Goal: Information Seeking & Learning: Find specific fact

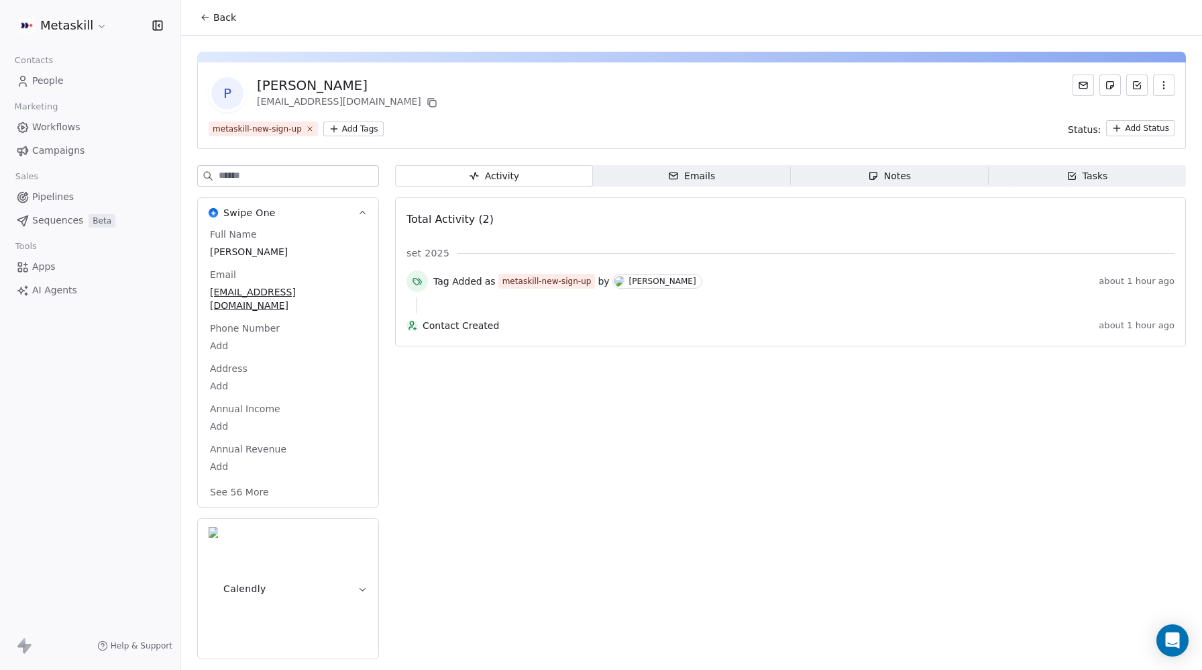
click at [228, 254] on span "[PERSON_NAME]" at bounding box center [288, 251] width 156 height 13
click at [219, 253] on span "[PERSON_NAME]" at bounding box center [288, 252] width 155 height 13
click at [218, 252] on textarea "******" at bounding box center [287, 265] width 159 height 42
type textarea "******"
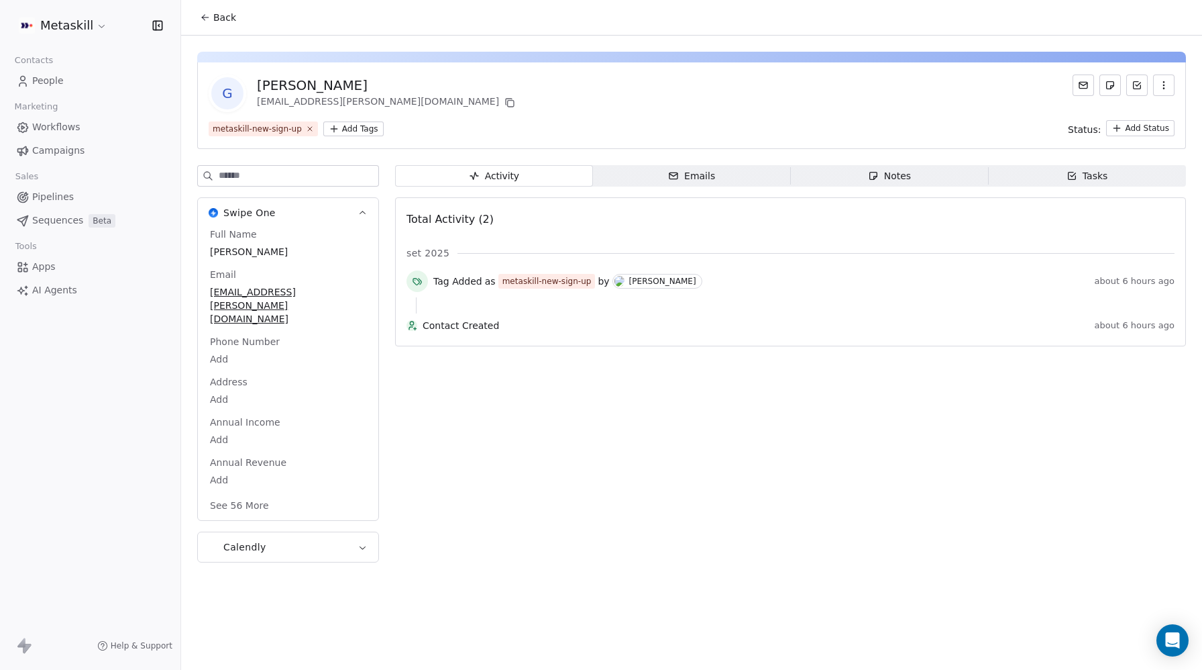
click at [227, 250] on span "gianmaria" at bounding box center [288, 251] width 156 height 13
click at [216, 252] on span "gianmaria" at bounding box center [288, 252] width 155 height 13
click at [215, 248] on span "gianmaria" at bounding box center [288, 252] width 155 height 13
click at [215, 249] on span "gianmaria" at bounding box center [288, 252] width 155 height 13
drag, startPoint x: 215, startPoint y: 253, endPoint x: 222, endPoint y: 250, distance: 7.9
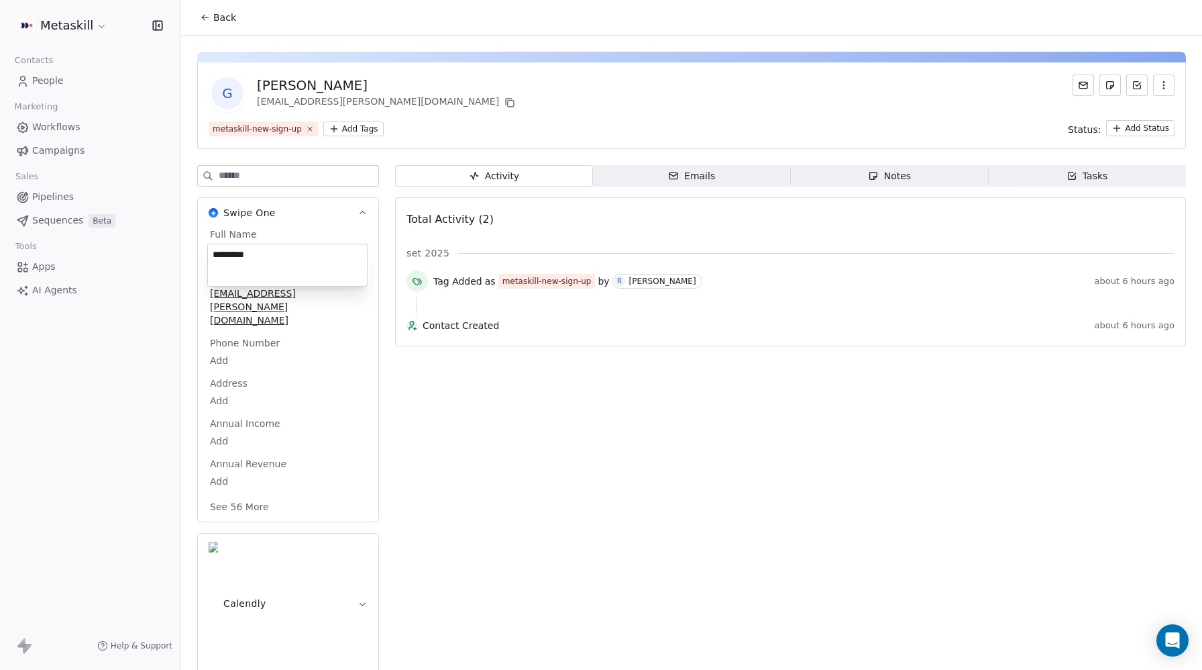
click at [215, 252] on textarea "*********" at bounding box center [287, 265] width 159 height 42
type textarea "*********"
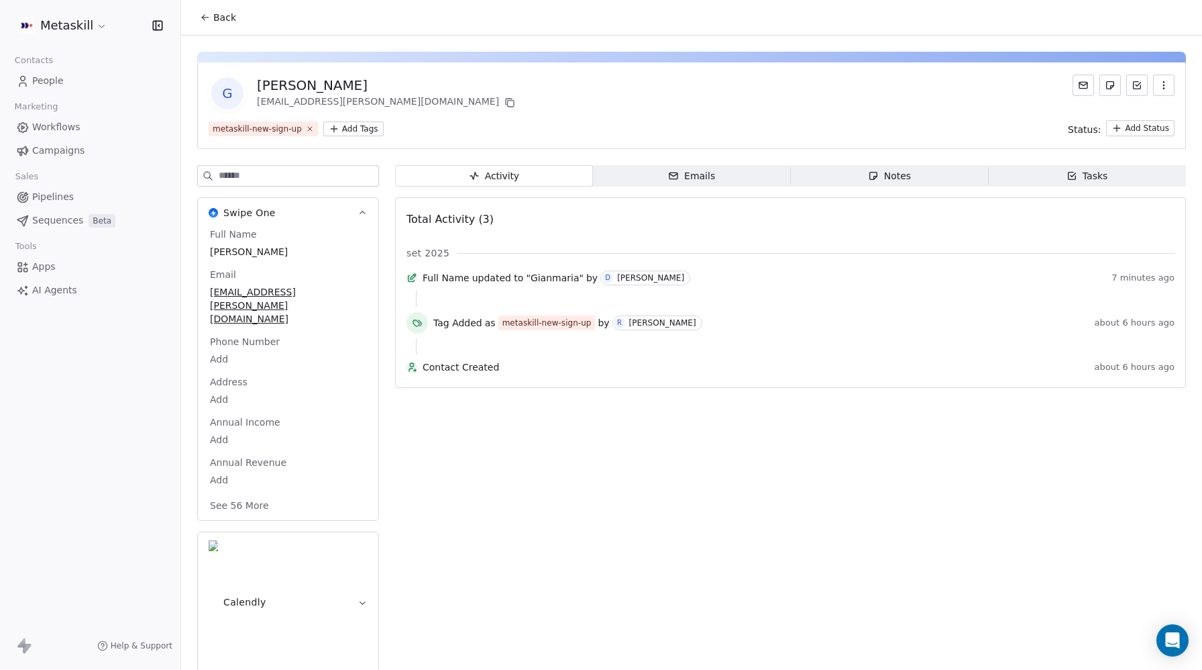
click at [49, 195] on span "Pipelines" at bounding box center [53, 197] width 42 height 14
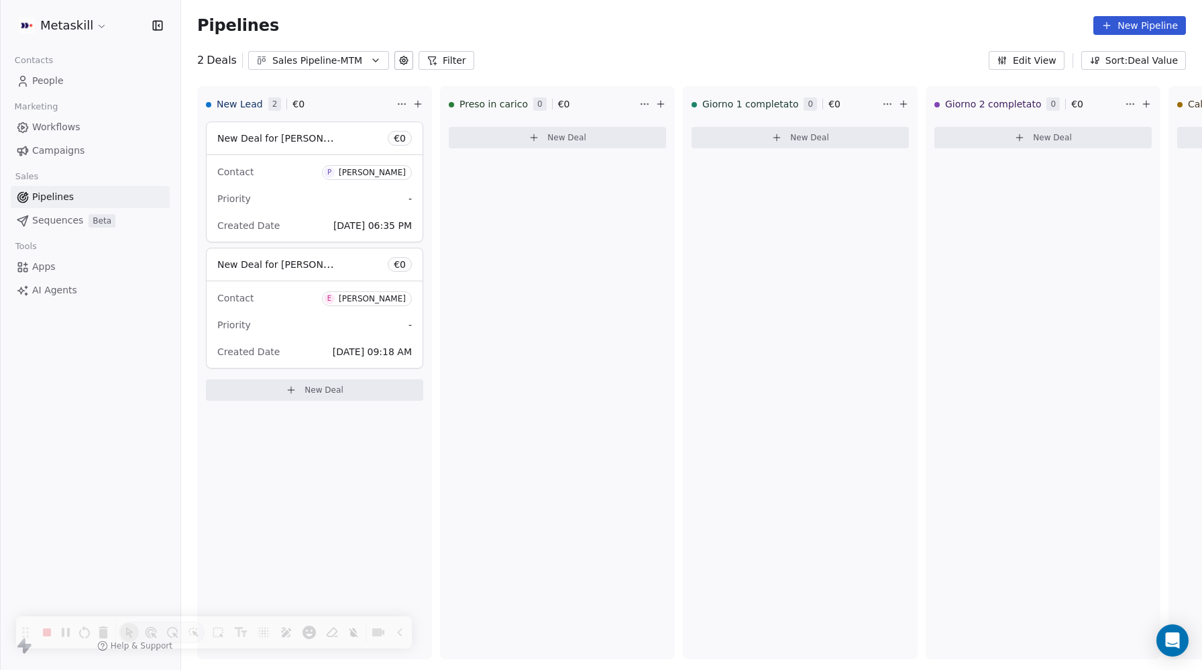
click at [58, 199] on span "Pipelines" at bounding box center [53, 197] width 42 height 14
click at [299, 60] on div "Sales Pipeline-MTM" at bounding box center [318, 61] width 93 height 14
click at [645, 223] on html "Metaskill Contacts People Marketing Workflows Campaigns Sales Pipelines Sequenc…" at bounding box center [601, 335] width 1202 height 670
click at [303, 58] on div "Sales Pipeline-MTM" at bounding box center [318, 61] width 93 height 14
click at [281, 123] on div "Sales Pipleine-MCFI" at bounding box center [327, 115] width 153 height 21
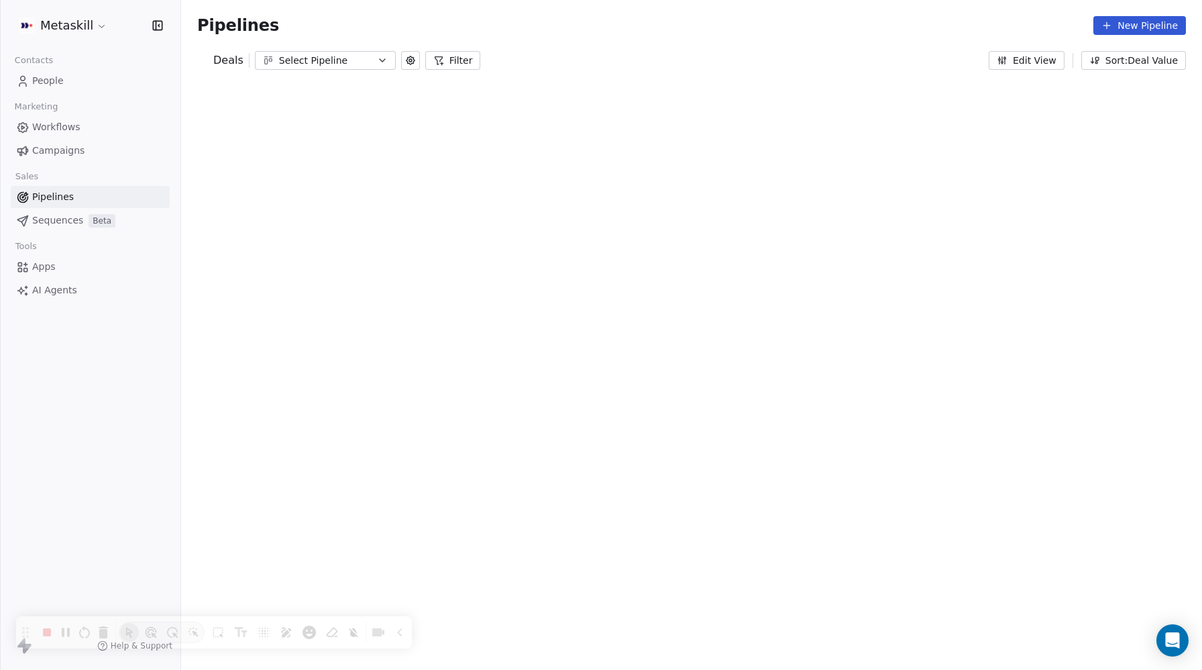
click at [337, 49] on div "Pipelines New Pipeline" at bounding box center [691, 25] width 1021 height 51
click at [323, 58] on div "Select Pipeline" at bounding box center [325, 61] width 93 height 14
click at [303, 136] on span "Sales Pipeline-MTM" at bounding box center [311, 138] width 90 height 14
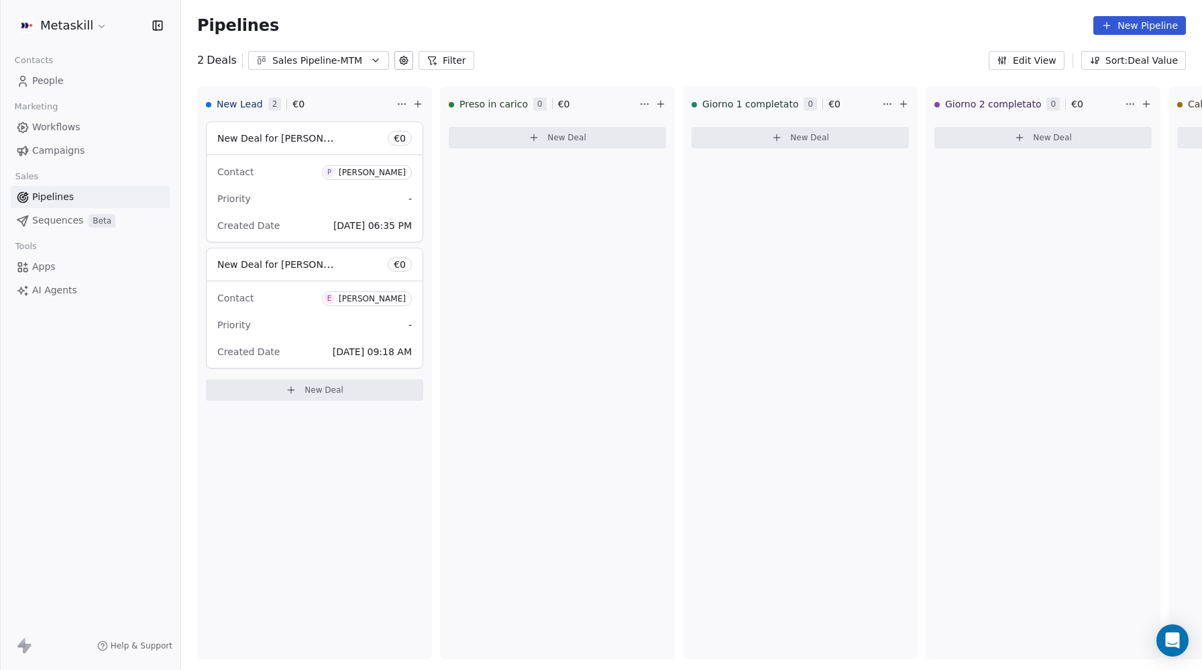
click at [309, 58] on div "Sales Pipeline-MTM" at bounding box center [318, 61] width 93 height 14
click at [304, 113] on span "Sales Pipleine-MCFI" at bounding box center [304, 116] width 91 height 14
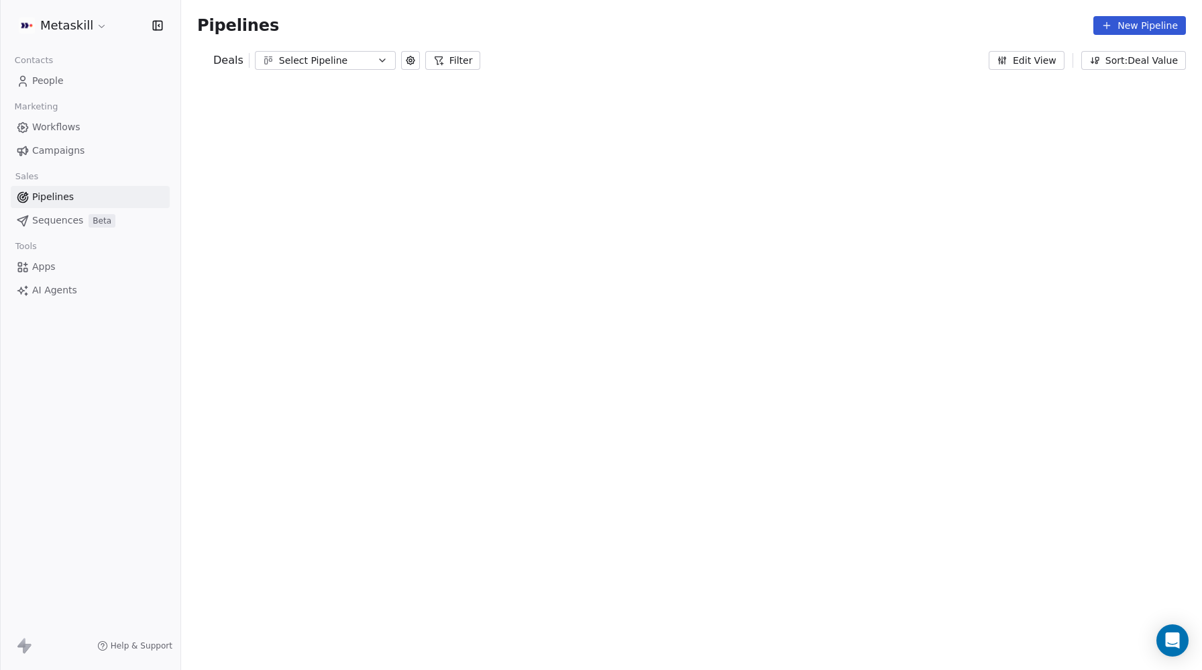
click at [314, 65] on div "Select Pipeline" at bounding box center [325, 61] width 93 height 14
click at [299, 140] on span "Sales Pipeline-MTM" at bounding box center [311, 138] width 90 height 14
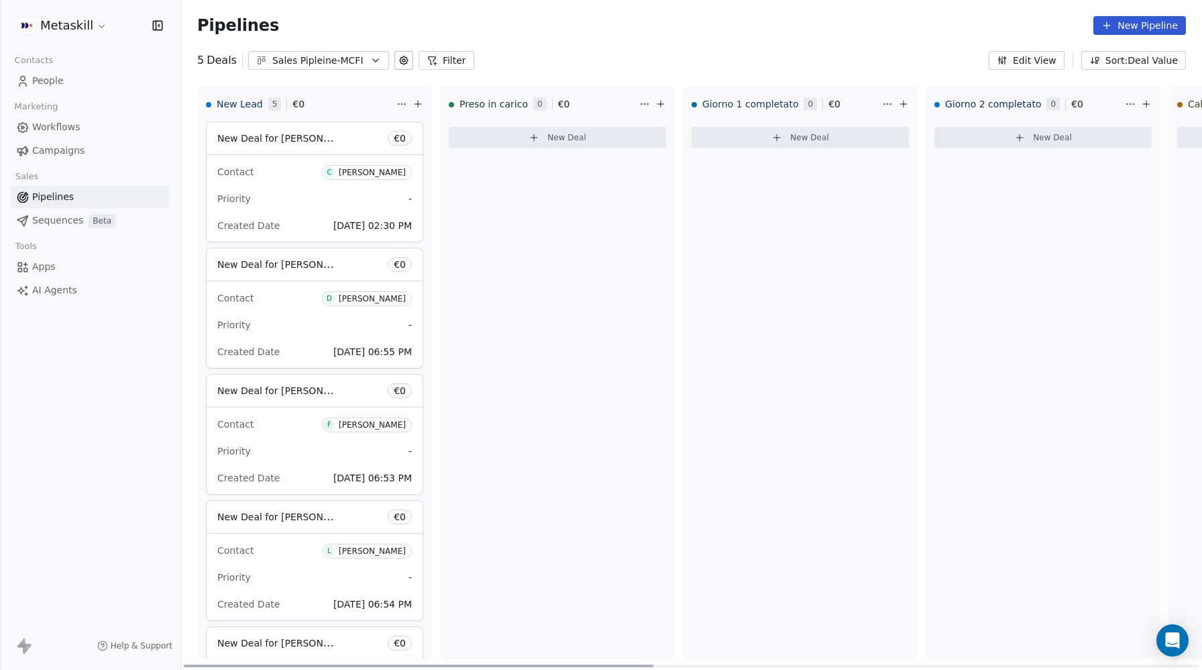
click at [276, 142] on span "New Deal for Costanzo Bifaro" at bounding box center [288, 137] width 142 height 13
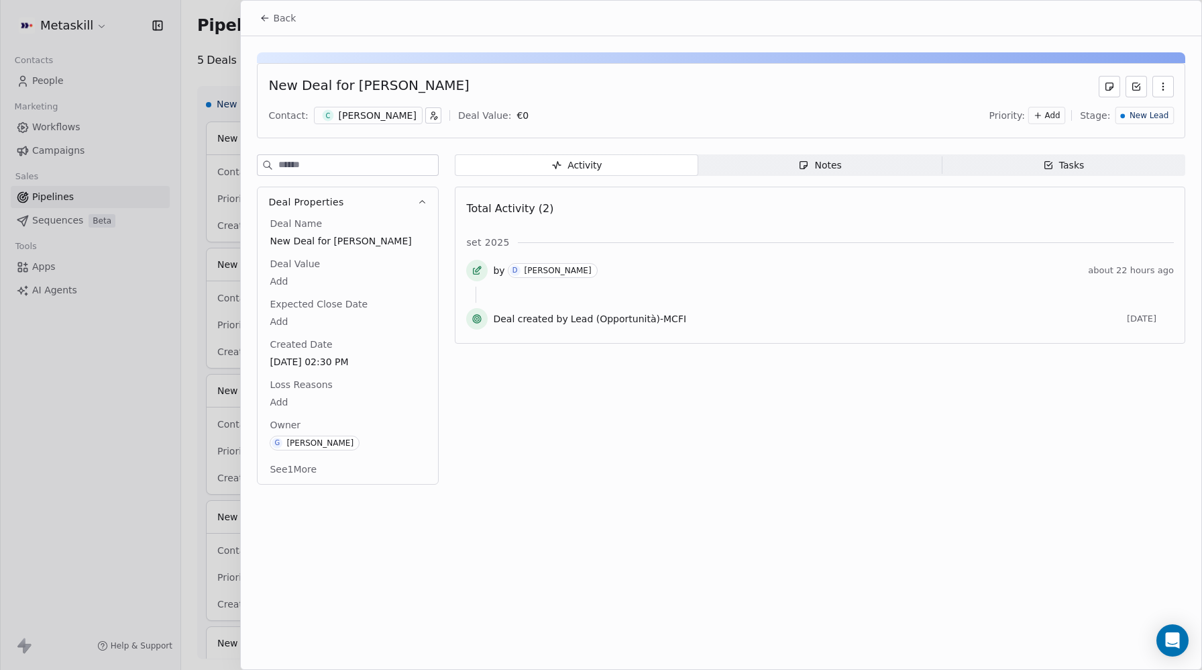
click at [411, 89] on div "New Deal for Costanzo Bifaro" at bounding box center [368, 86] width 201 height 21
click at [413, 85] on div "New Deal for Costanzo Bifaro" at bounding box center [368, 86] width 201 height 21
click at [345, 113] on div "Costanzo Bifaro" at bounding box center [378, 115] width 78 height 13
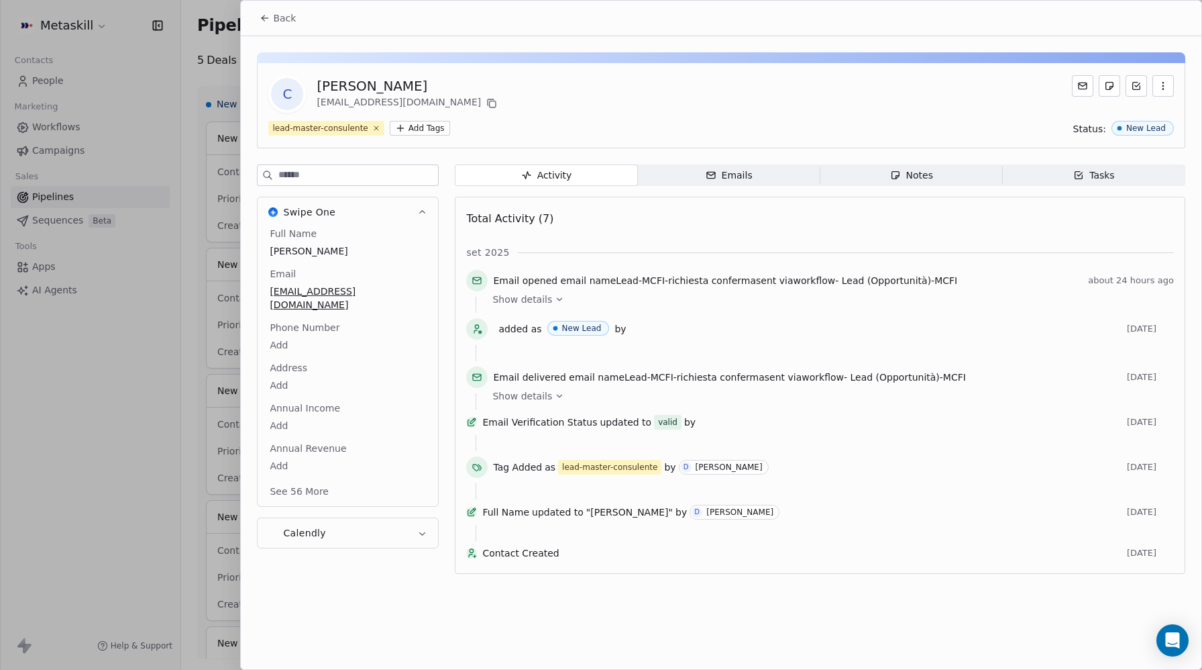
click at [368, 321] on div "Phone Number Add" at bounding box center [348, 337] width 162 height 32
click at [263, 18] on icon at bounding box center [265, 18] width 6 height 0
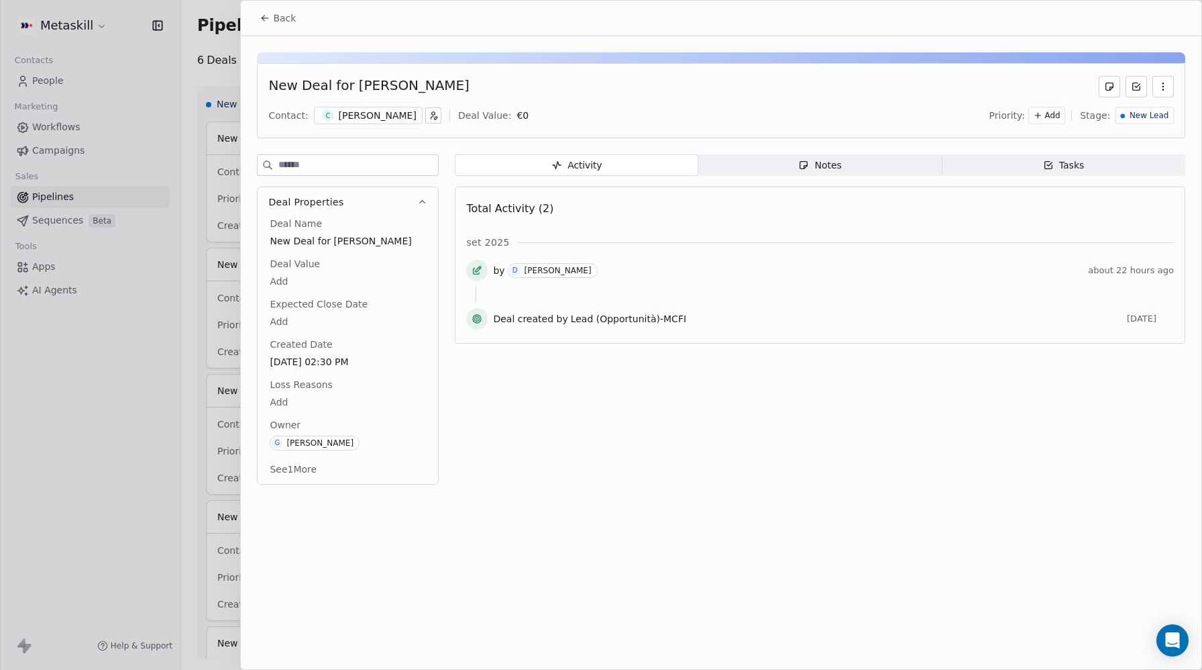
click at [202, 66] on div at bounding box center [601, 335] width 1202 height 670
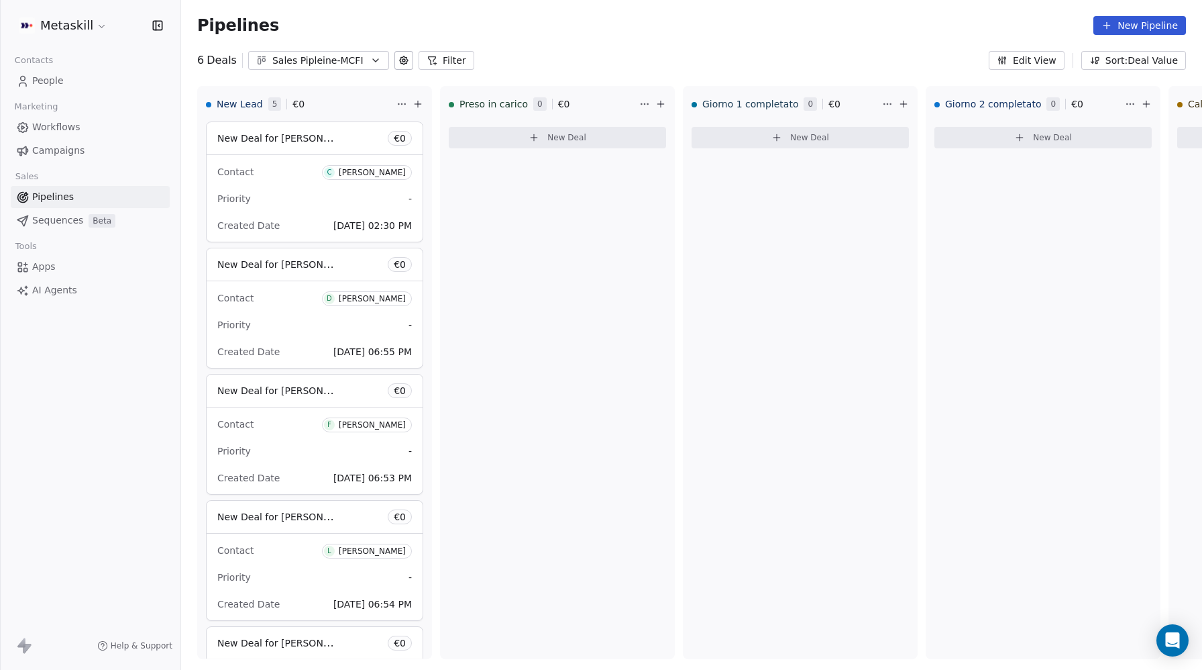
click at [54, 78] on span "People" at bounding box center [48, 81] width 32 height 14
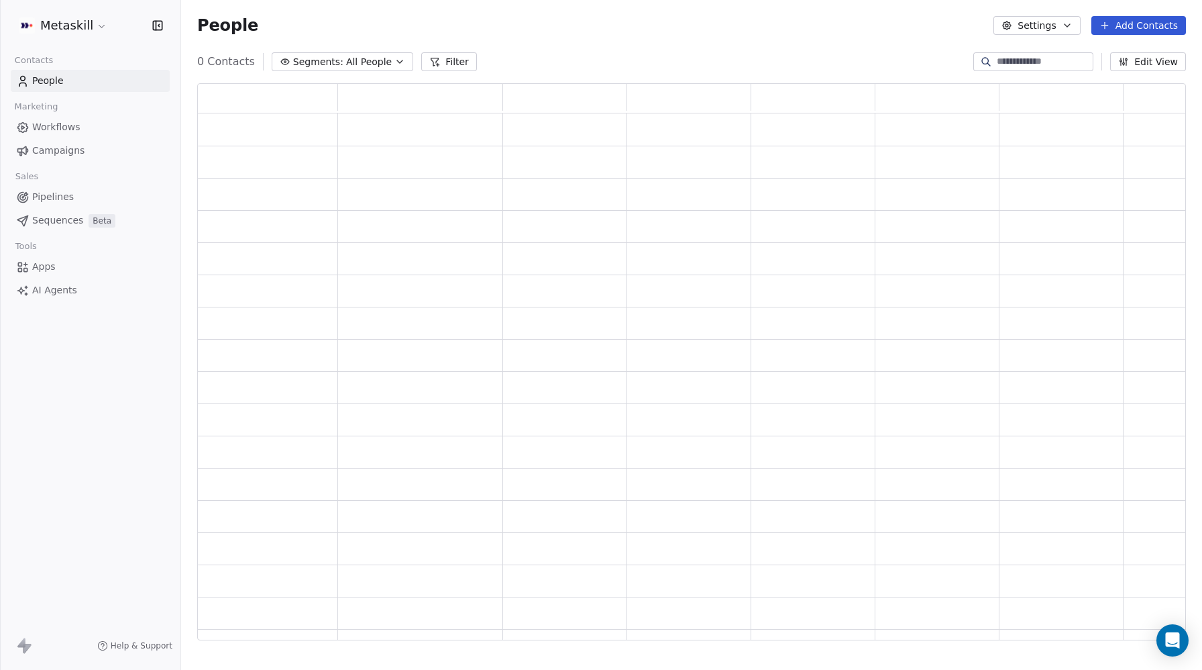
scroll to position [557, 989]
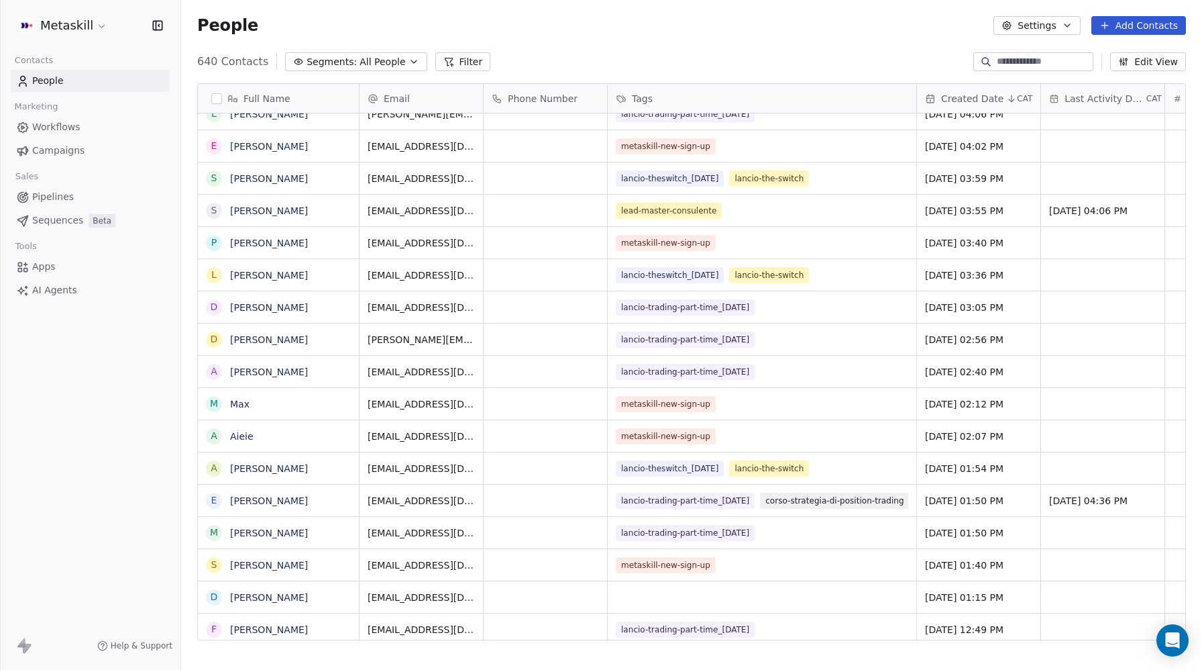
click at [452, 58] on button "Filter" at bounding box center [463, 61] width 56 height 19
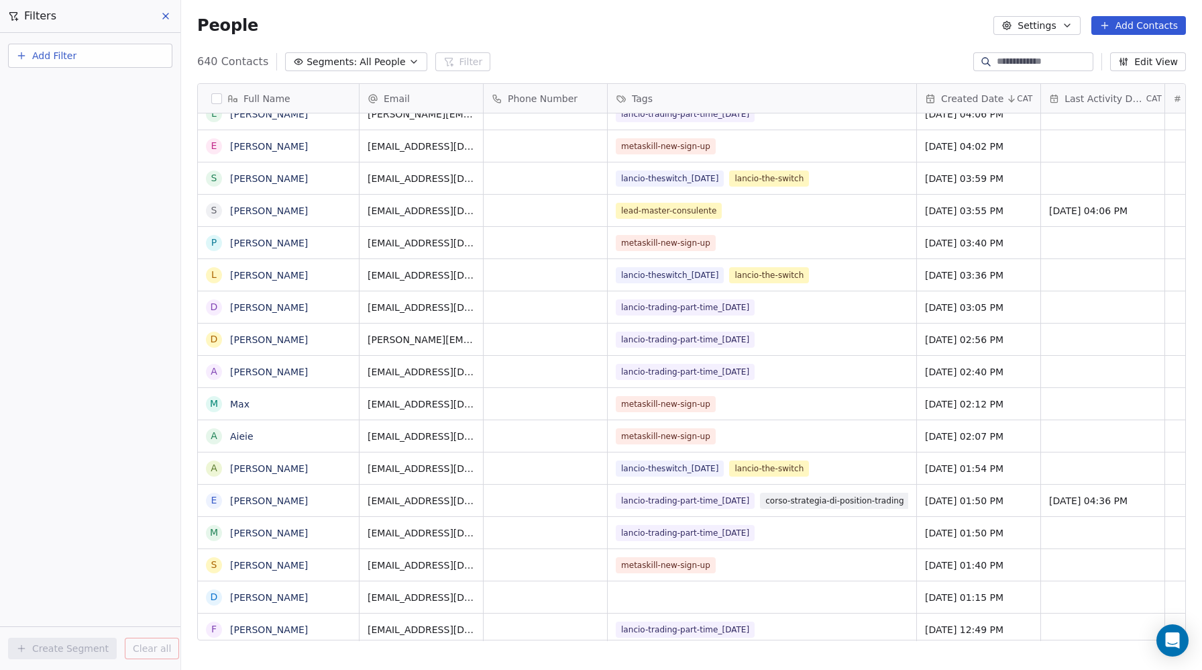
click at [71, 62] on span "Add Filter" at bounding box center [54, 56] width 44 height 14
click at [55, 91] on span "Contact properties" at bounding box center [65, 88] width 87 height 14
type input "****"
click at [49, 132] on span "form-name" at bounding box center [48, 135] width 52 height 13
click at [41, 140] on div "Is" at bounding box center [90, 142] width 140 height 21
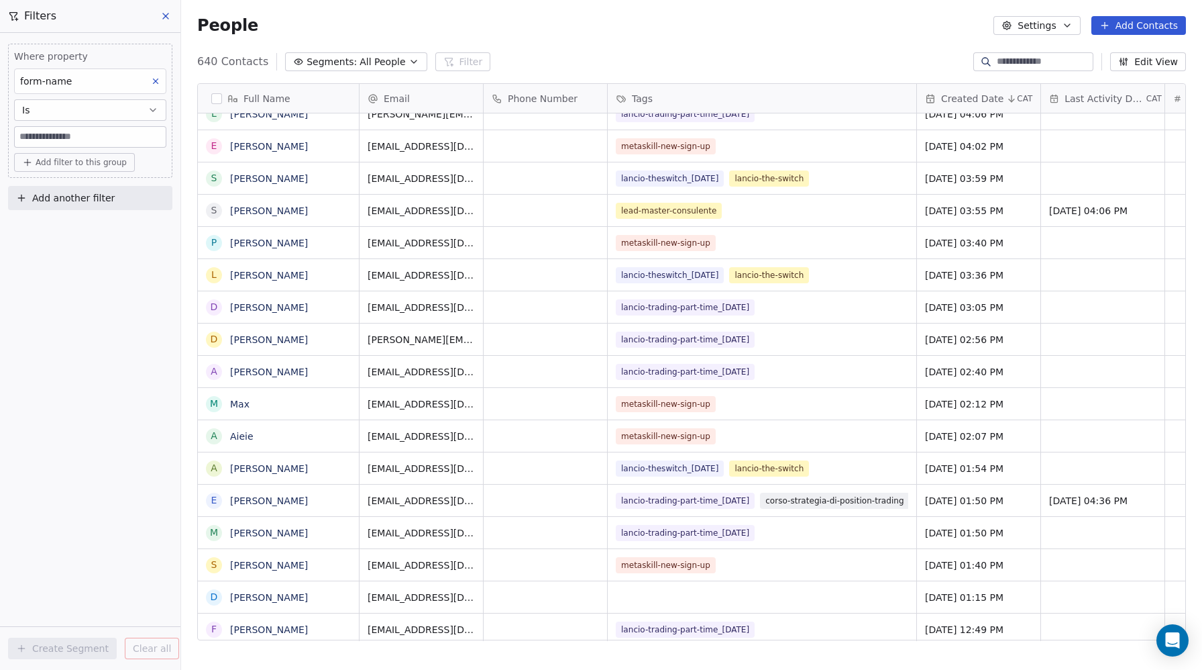
click at [40, 131] on input at bounding box center [90, 137] width 151 height 20
type input "******"
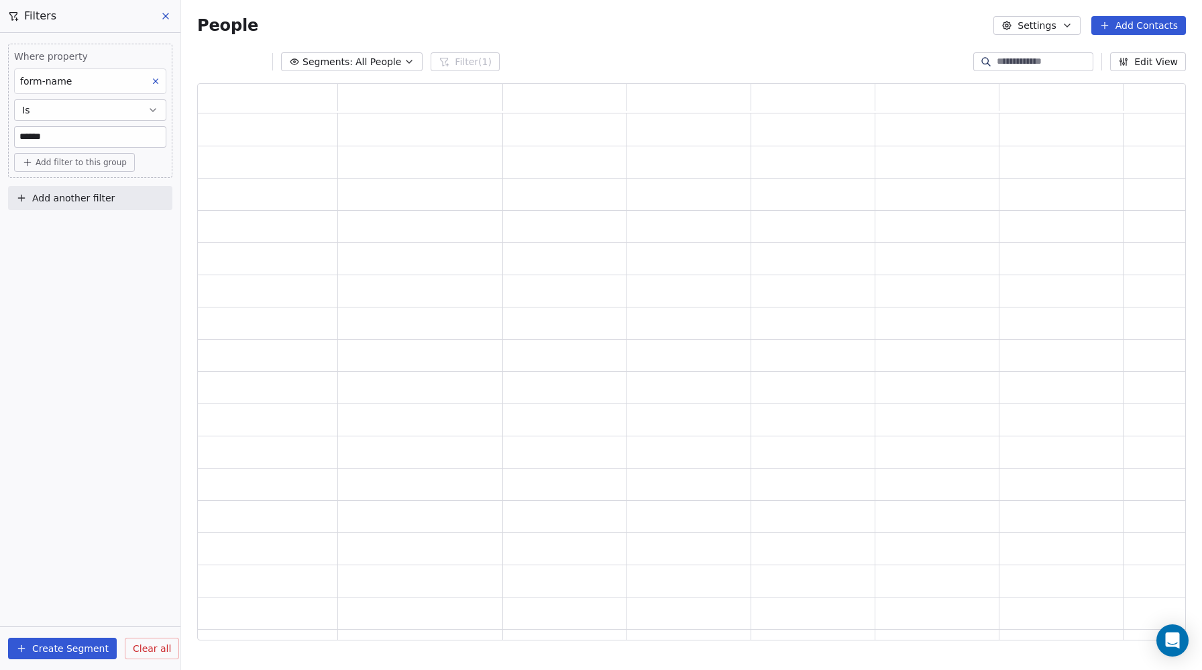
click at [42, 131] on input "******" at bounding box center [90, 137] width 151 height 20
click at [62, 81] on span "form-name" at bounding box center [46, 81] width 52 height 11
type input "****"
click at [56, 187] on span "form-type" at bounding box center [51, 182] width 46 height 13
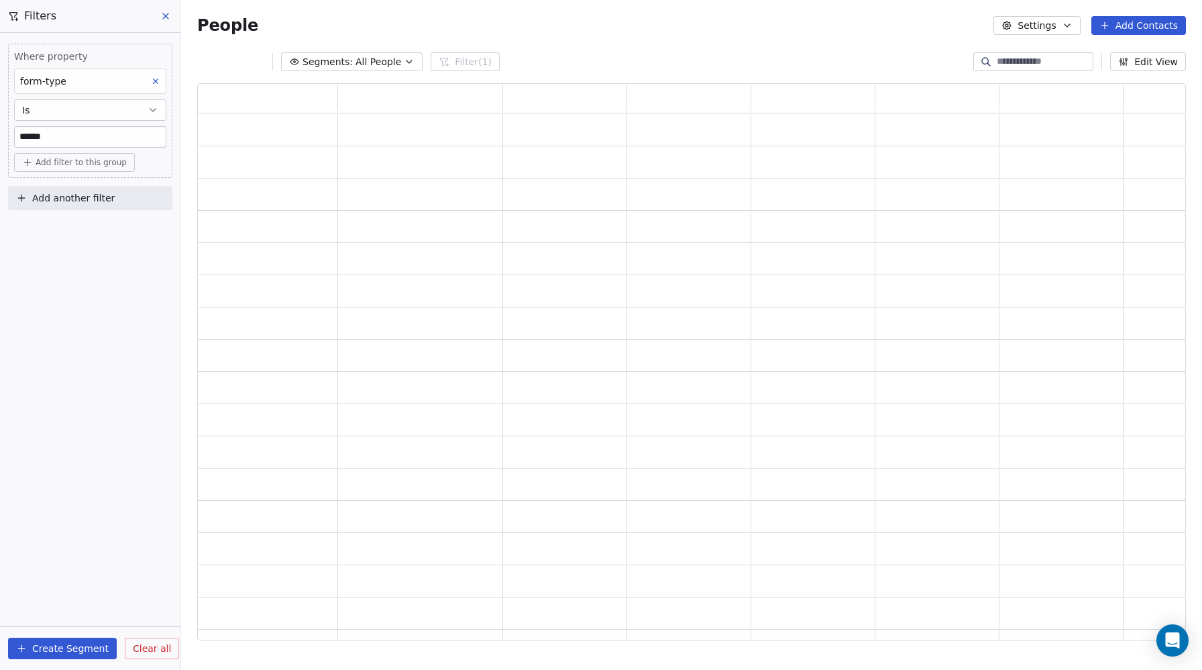
click at [92, 259] on div "Where property form-type Is ****** Add filter to this group Add another filter …" at bounding box center [90, 351] width 180 height 637
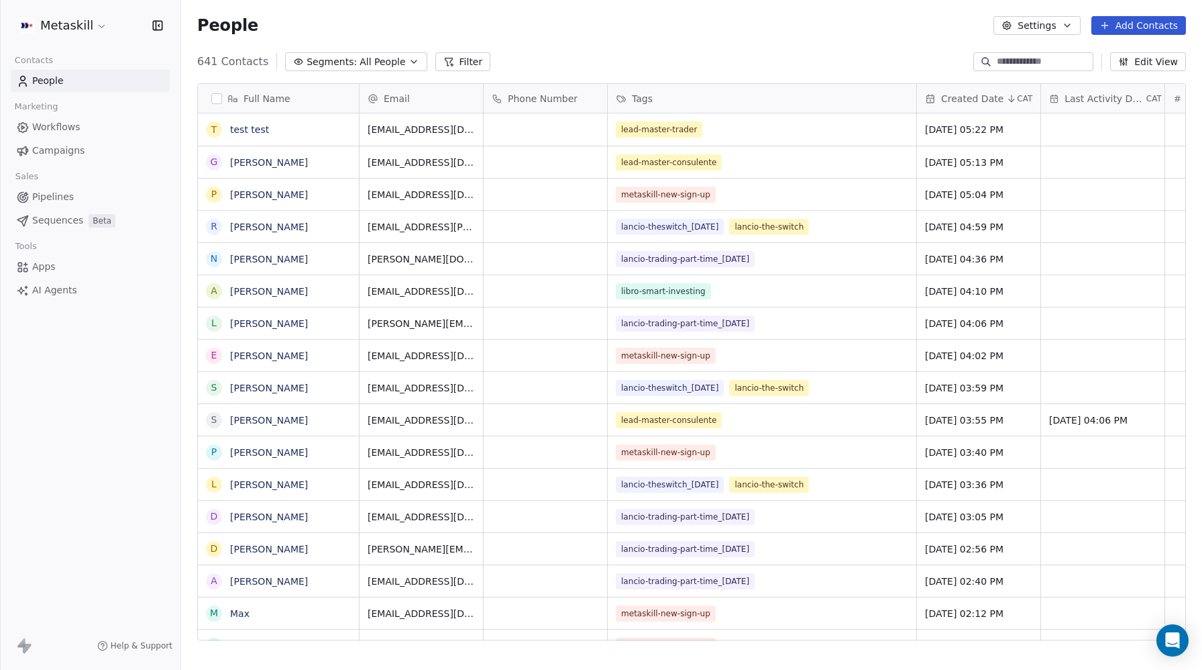
scroll to position [1, 1]
click at [417, 162] on span "f.giovanni1998@gmail.com" at bounding box center [448, 165] width 160 height 27
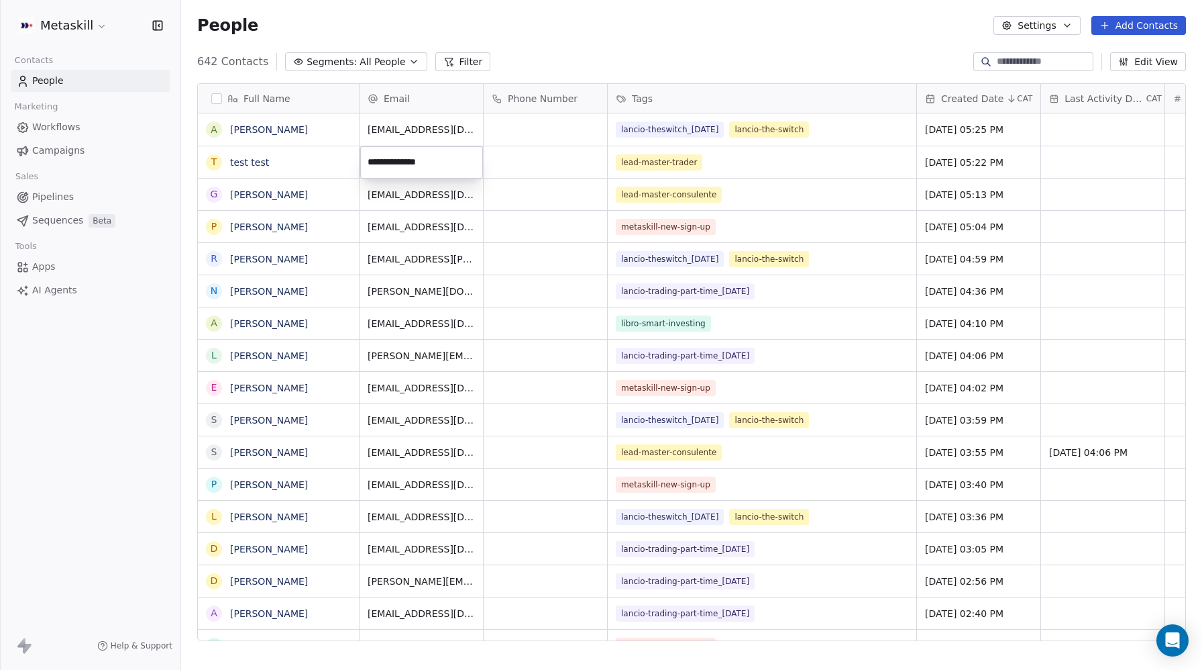
click at [253, 162] on html "Metaskill Contacts People Marketing Workflows Campaigns Sales Pipelines Sequenc…" at bounding box center [601, 335] width 1202 height 670
click at [244, 162] on link "test test" at bounding box center [249, 162] width 39 height 11
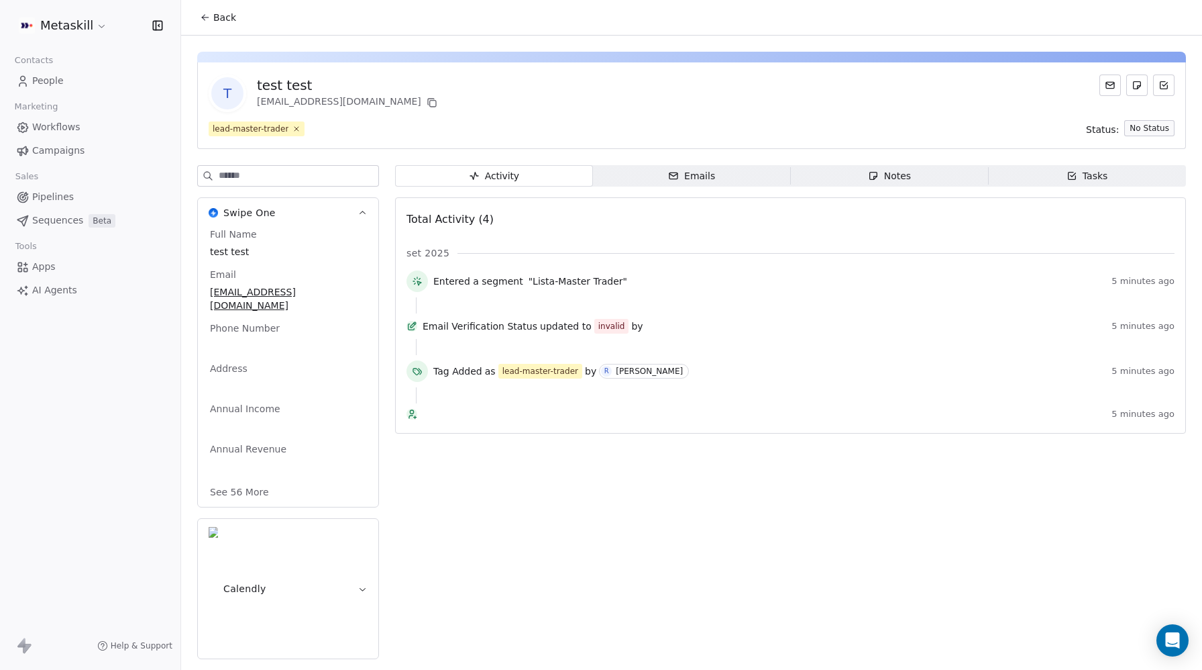
drag, startPoint x: 533, startPoint y: 96, endPoint x: 910, endPoint y: 106, distance: 377.2
click at [537, 97] on div "t test test [EMAIL_ADDRESS][DOMAIN_NAME]" at bounding box center [692, 93] width 966 height 38
click at [428, 99] on icon at bounding box center [431, 102] width 6 height 6
click at [43, 83] on span "People" at bounding box center [48, 81] width 32 height 14
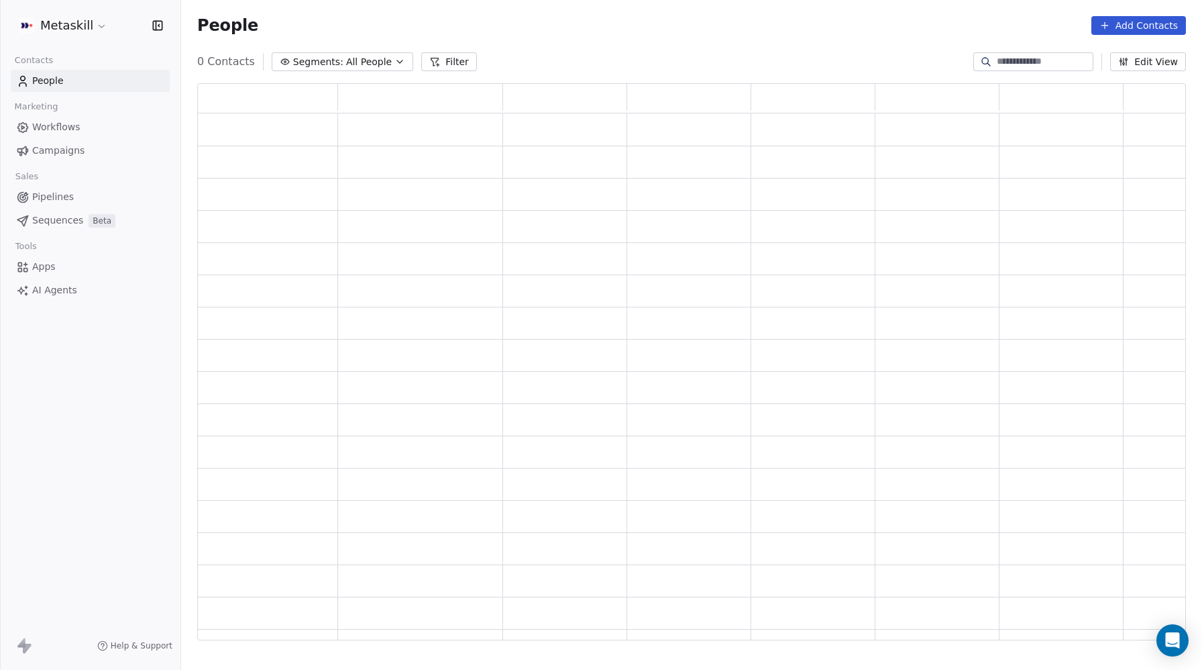
scroll to position [557, 989]
click at [40, 90] on link "People" at bounding box center [90, 81] width 159 height 22
